Goal: Task Accomplishment & Management: Use online tool/utility

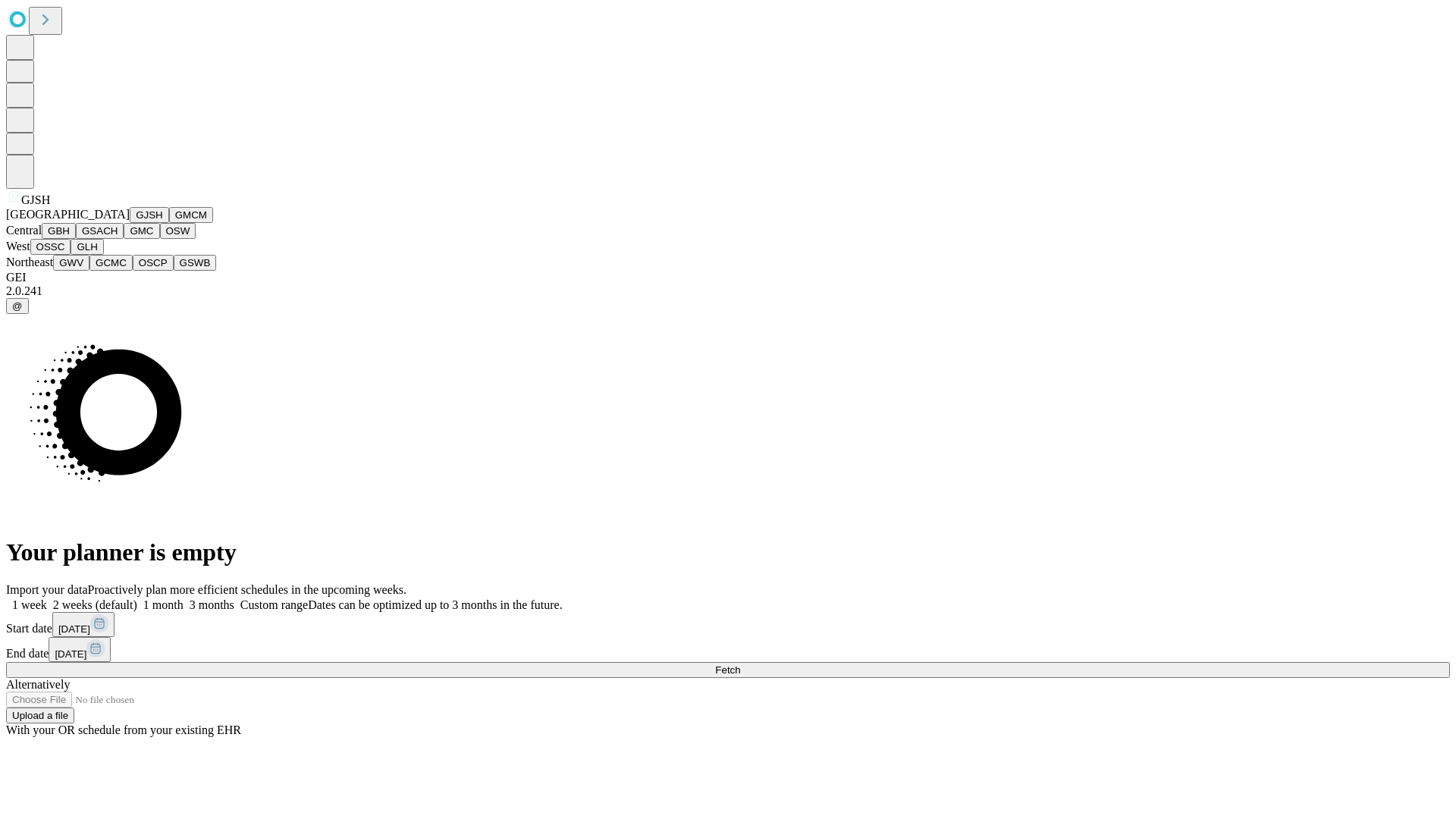
click at [130, 223] on button "GJSH" at bounding box center [149, 215] width 39 height 16
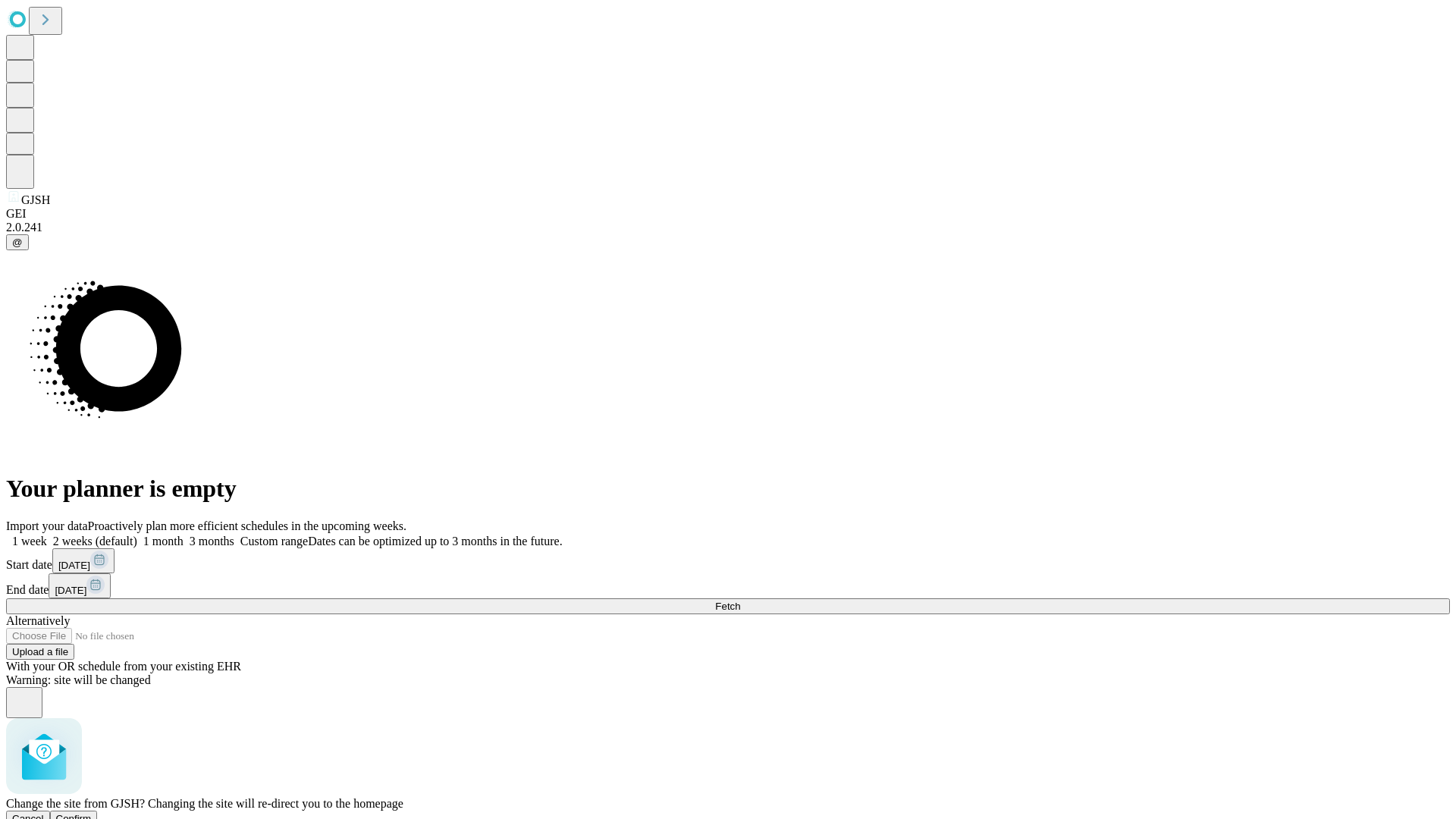
click at [91, 813] on span "Confirm" at bounding box center [74, 819] width 35 height 12
click at [184, 534] on label "1 month" at bounding box center [160, 540] width 46 height 13
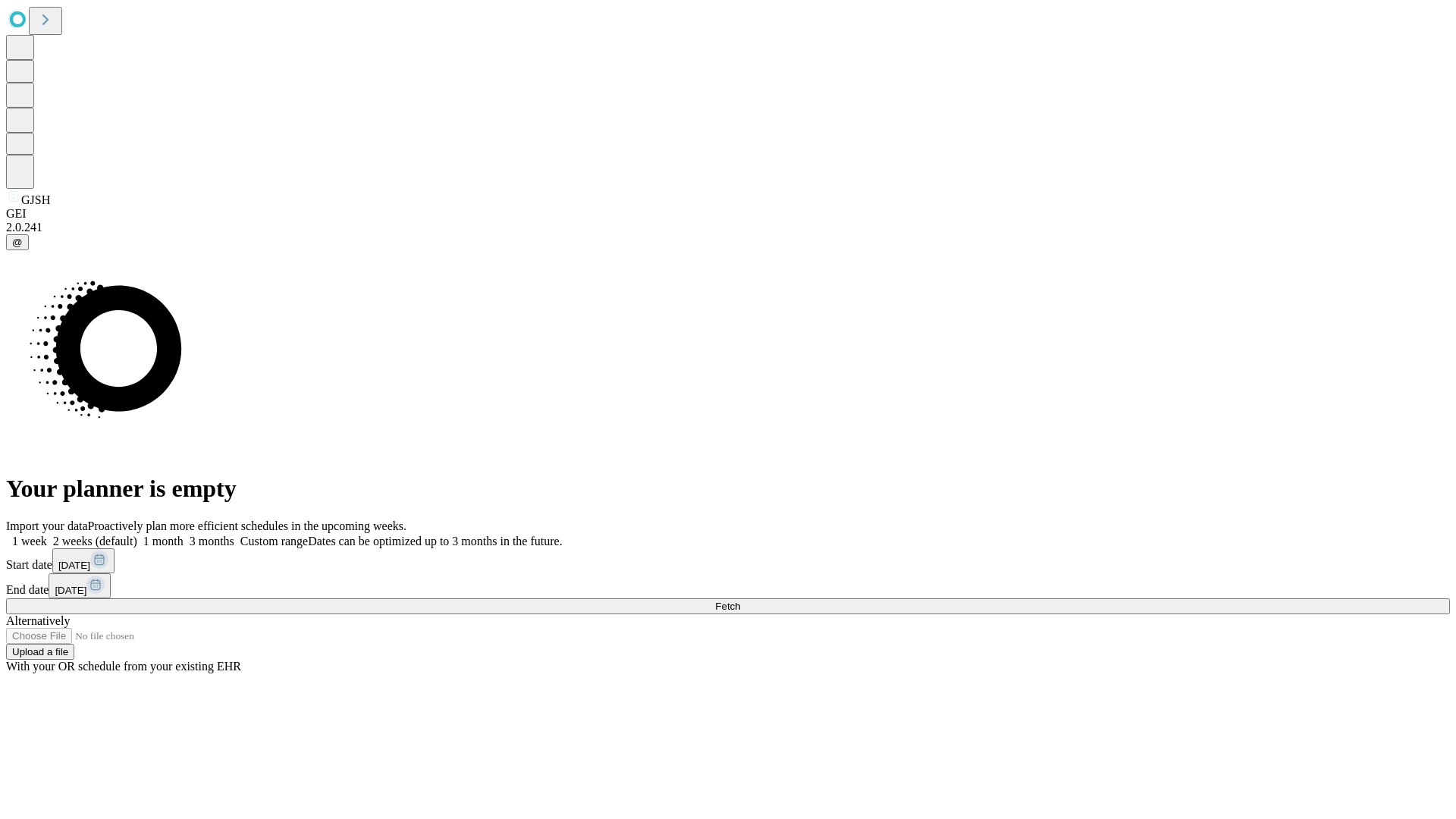
click at [740, 600] on span "Fetch" at bounding box center [727, 606] width 25 height 12
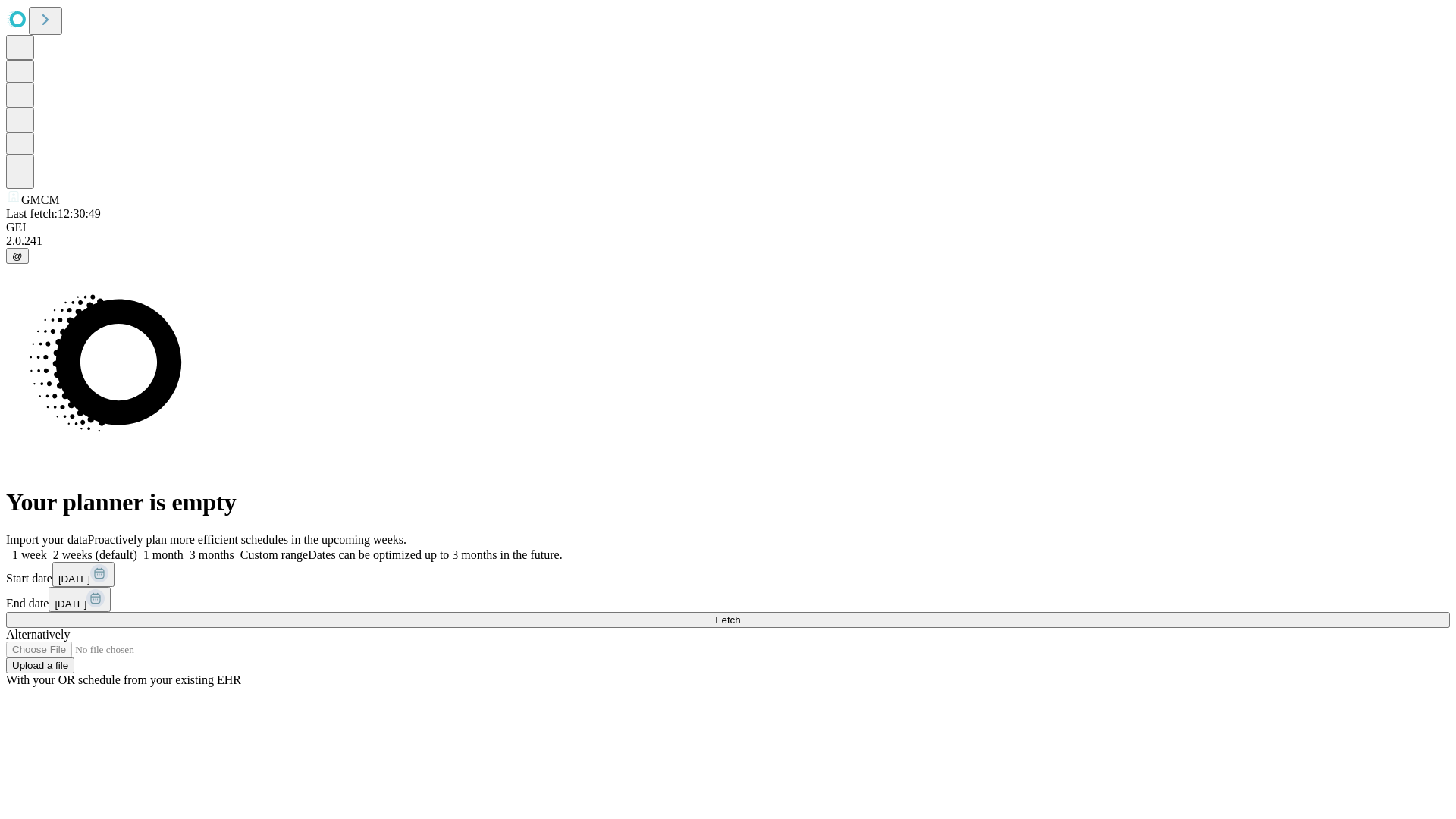
click at [740, 614] on span "Fetch" at bounding box center [727, 620] width 25 height 12
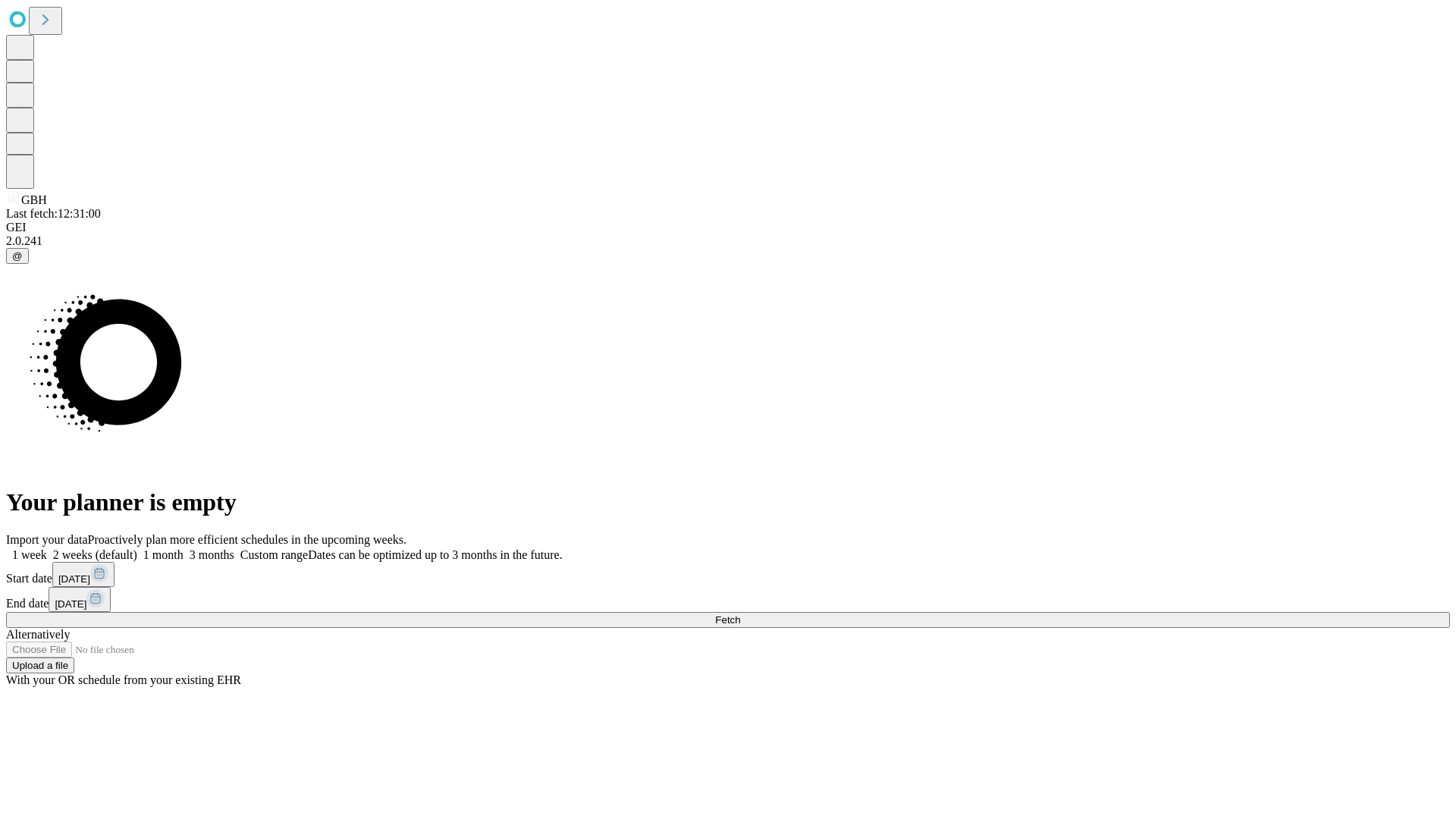
click at [184, 548] on label "1 month" at bounding box center [160, 554] width 46 height 13
click at [740, 614] on span "Fetch" at bounding box center [727, 620] width 25 height 12
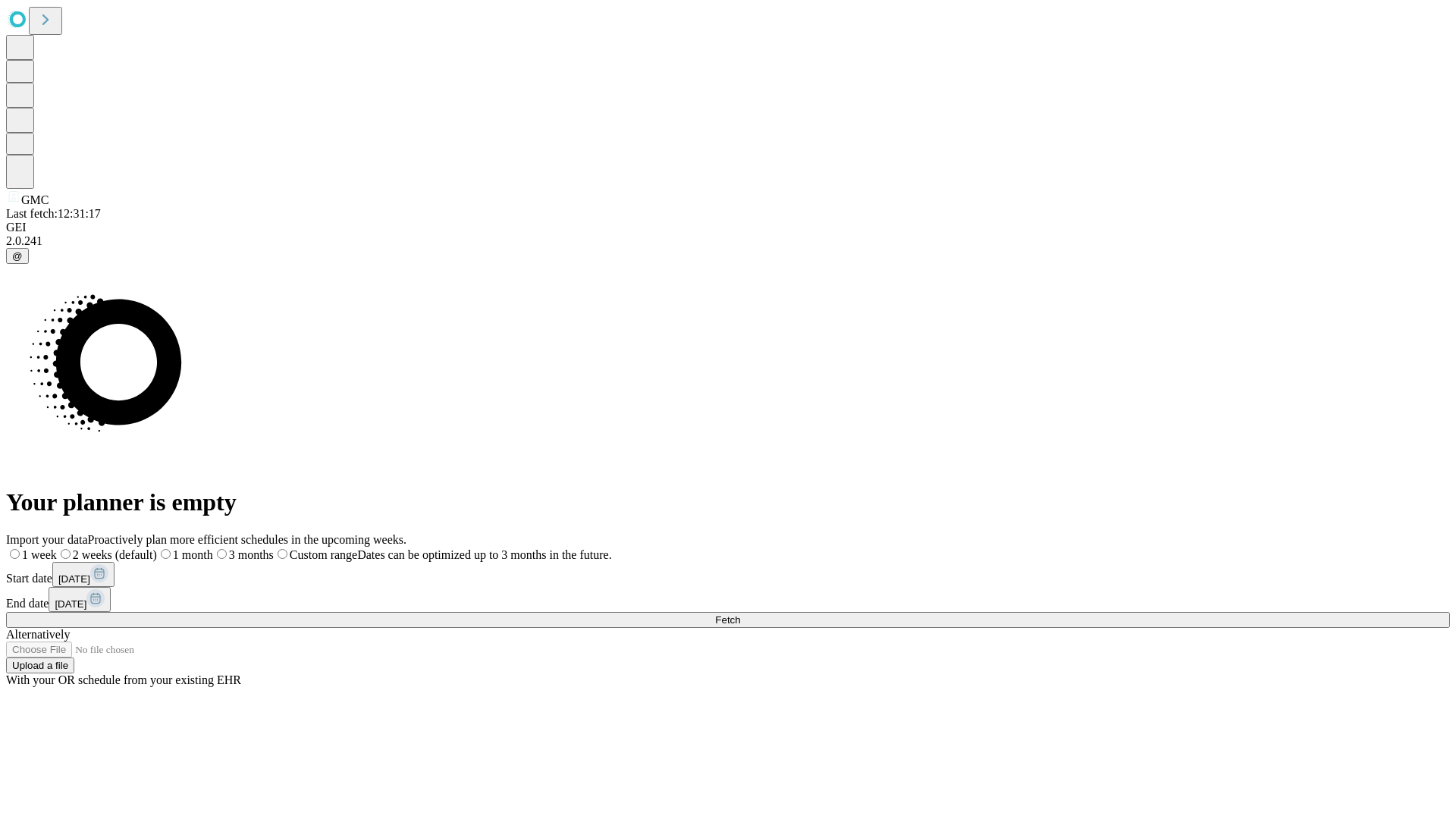
click at [213, 548] on label "1 month" at bounding box center [185, 554] width 56 height 13
click at [740, 614] on span "Fetch" at bounding box center [727, 620] width 25 height 12
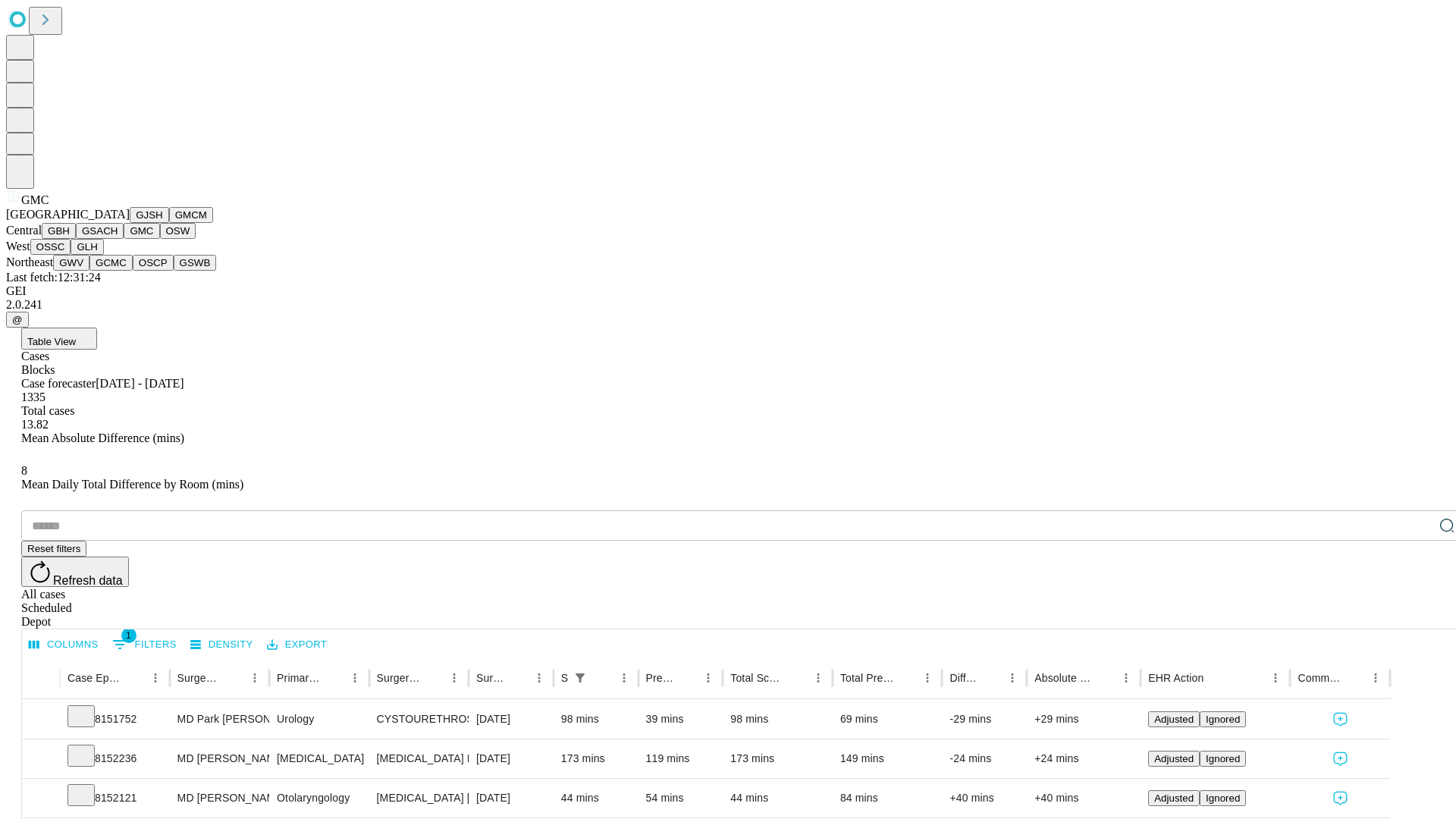
click at [160, 239] on button "OSW" at bounding box center [178, 231] width 36 height 16
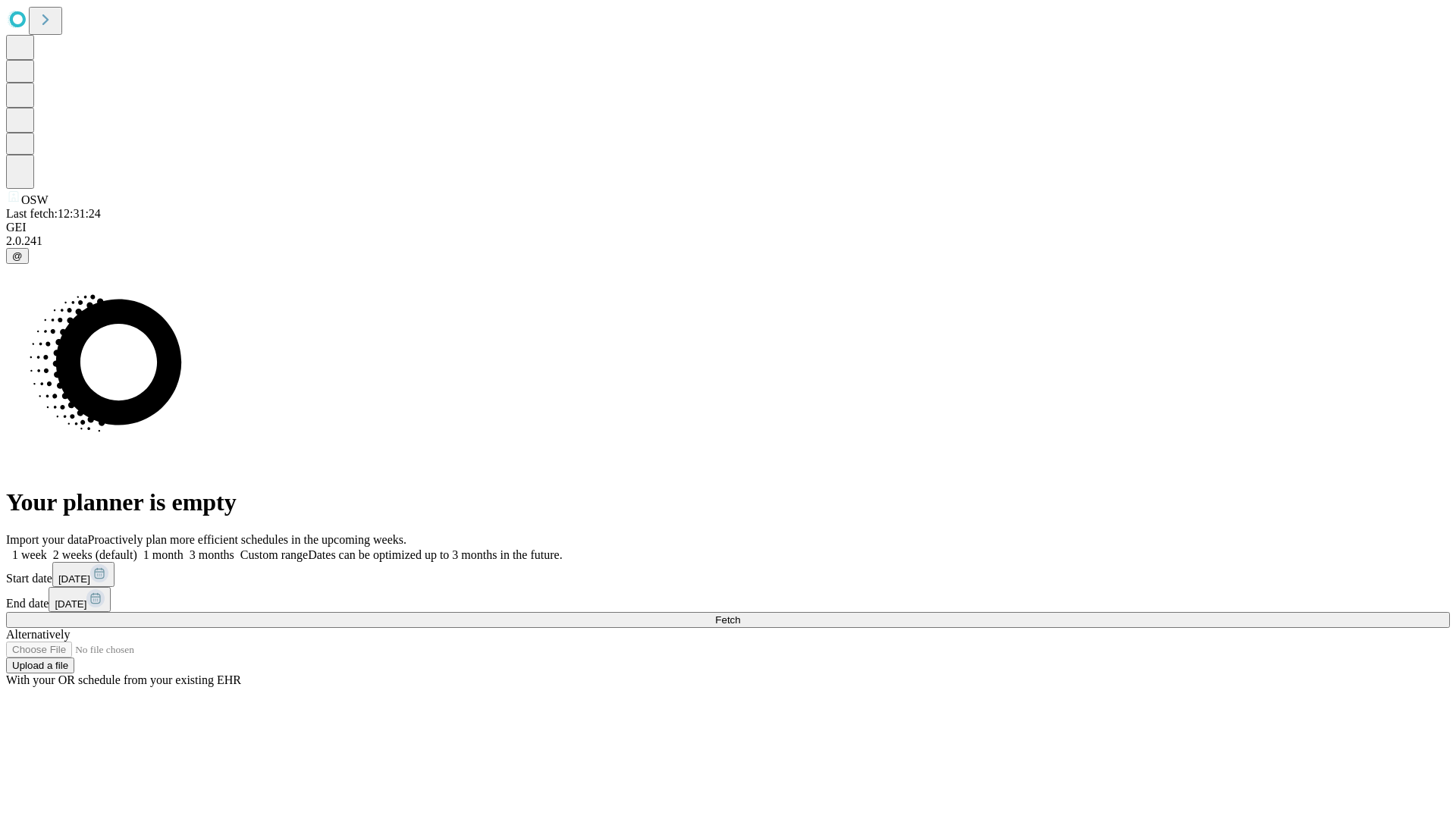
click at [184, 548] on label "1 month" at bounding box center [160, 554] width 46 height 13
click at [740, 614] on span "Fetch" at bounding box center [727, 620] width 25 height 12
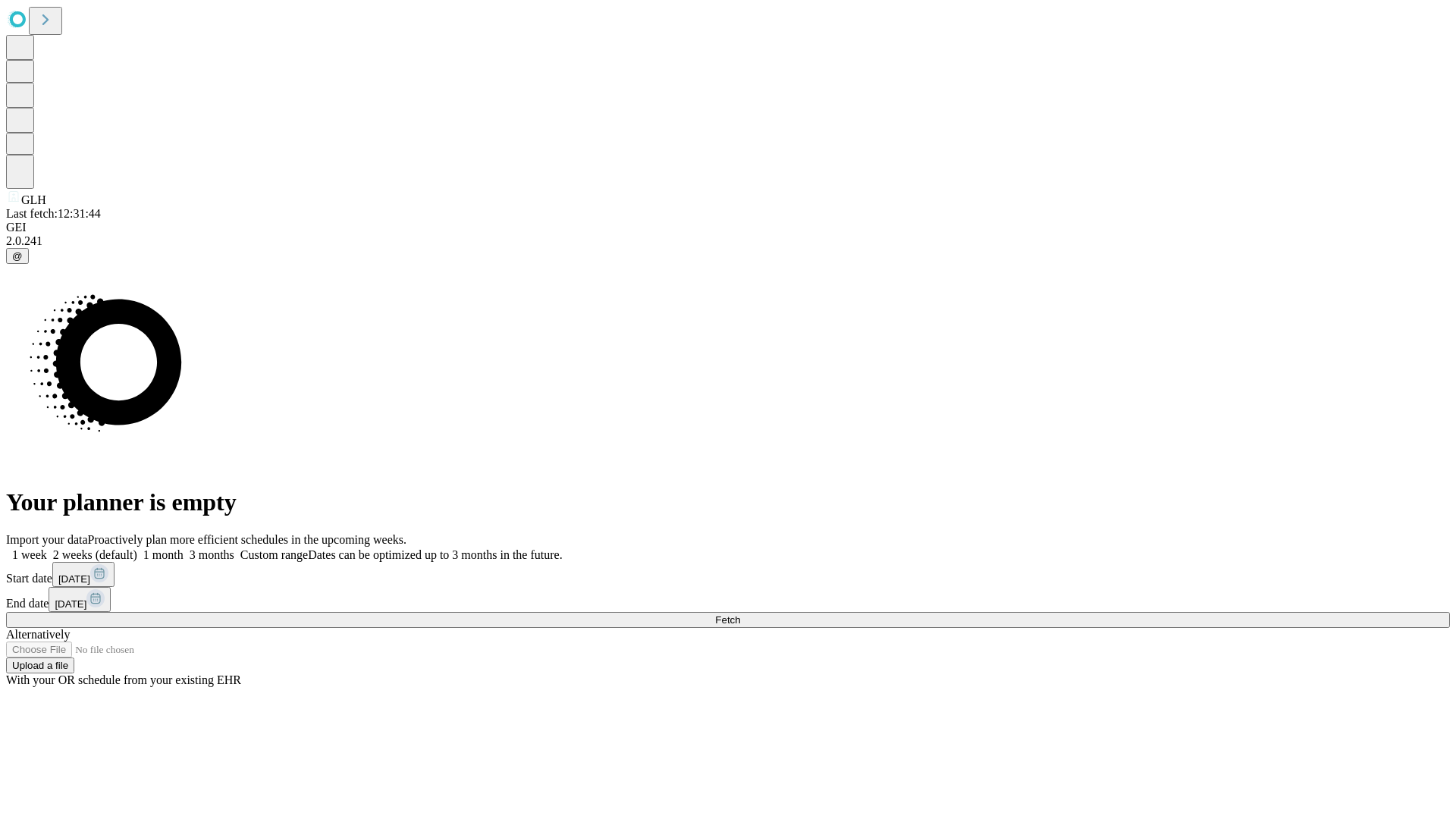
click at [184, 548] on label "1 month" at bounding box center [160, 554] width 46 height 13
click at [740, 614] on span "Fetch" at bounding box center [727, 620] width 25 height 12
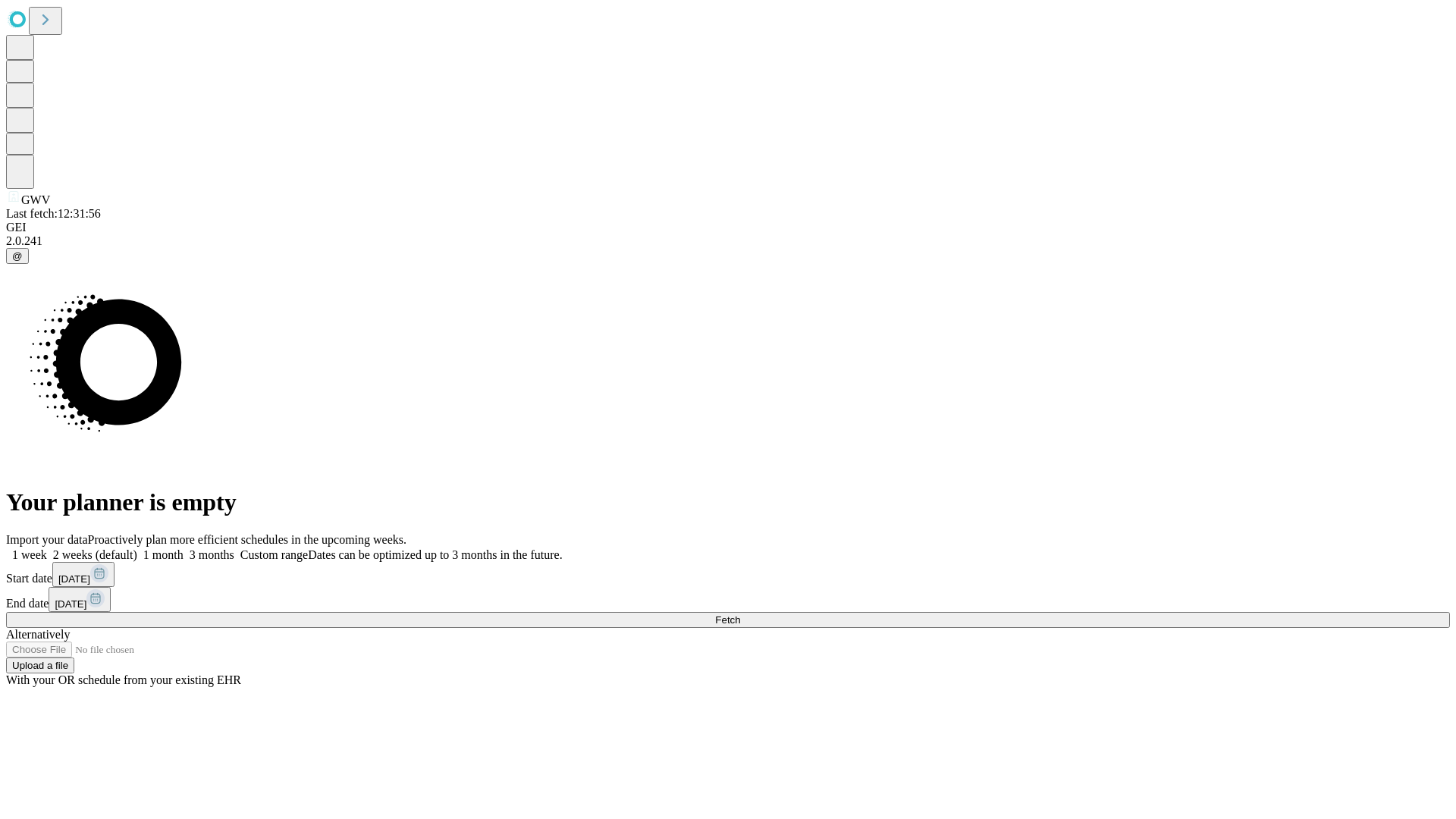
click at [740, 614] on span "Fetch" at bounding box center [727, 620] width 25 height 12
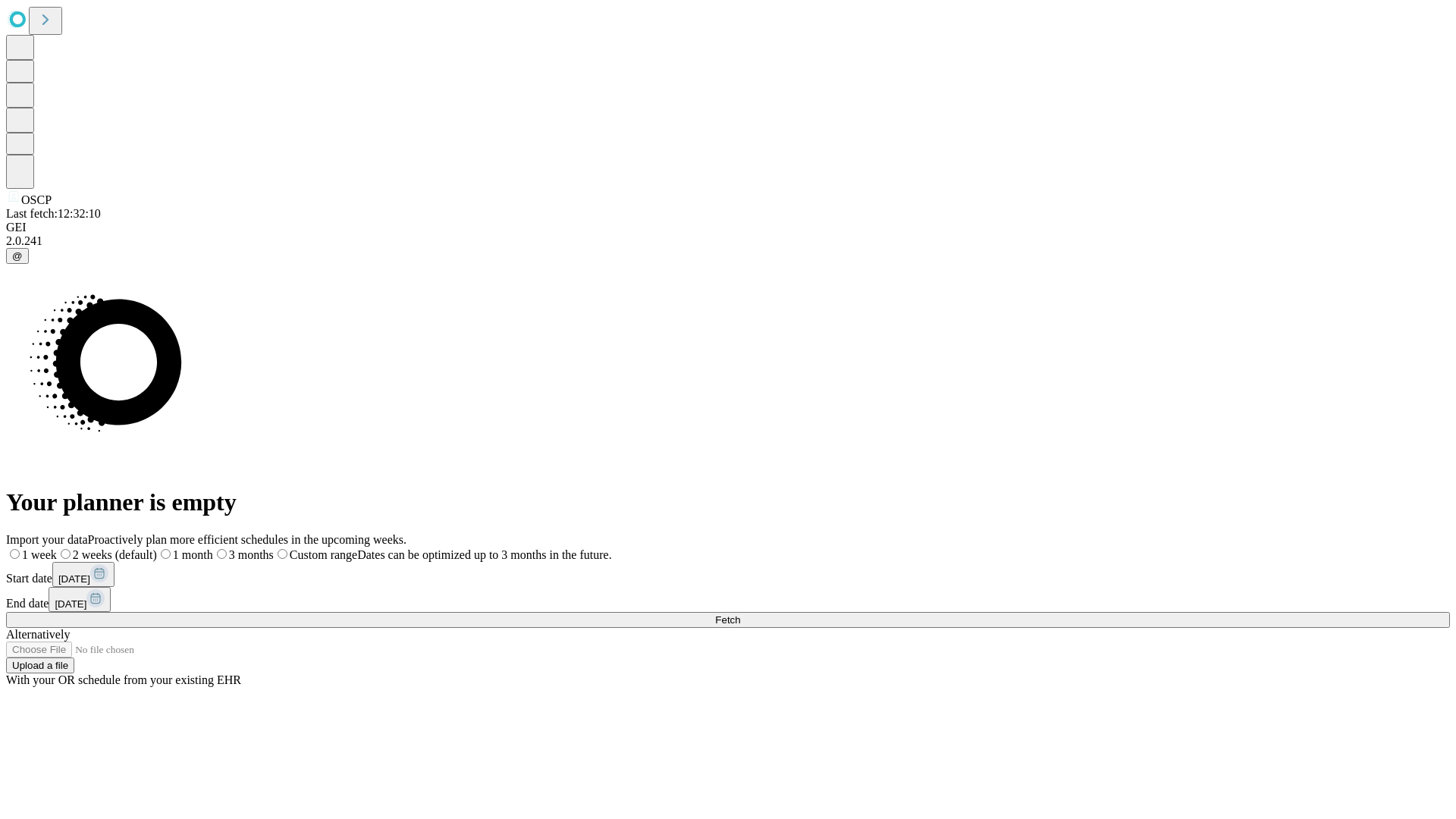
click at [740, 614] on span "Fetch" at bounding box center [727, 620] width 25 height 12
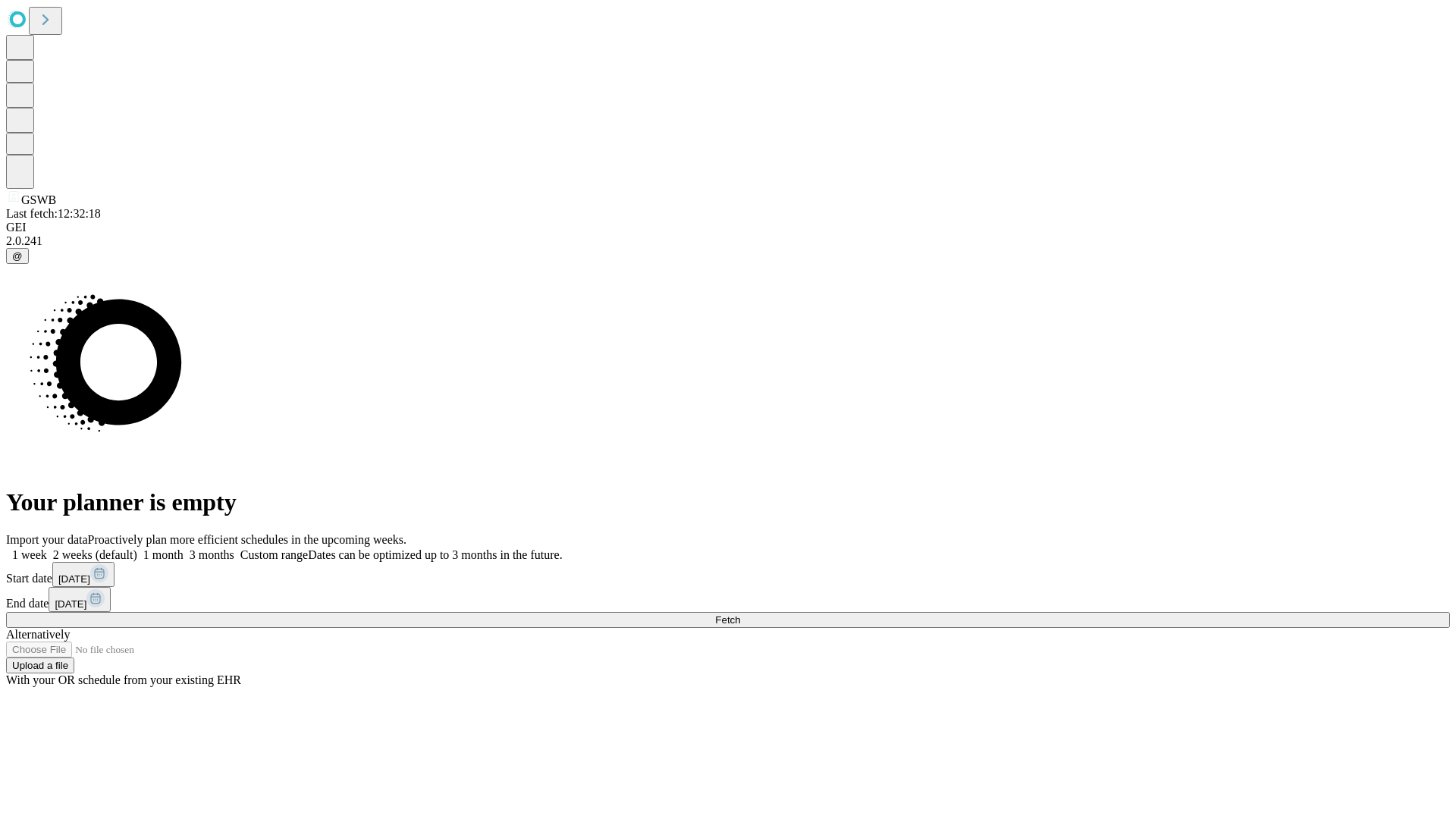
click at [184, 548] on label "1 month" at bounding box center [160, 554] width 46 height 13
click at [740, 614] on span "Fetch" at bounding box center [727, 620] width 25 height 12
